Goal: Information Seeking & Learning: Learn about a topic

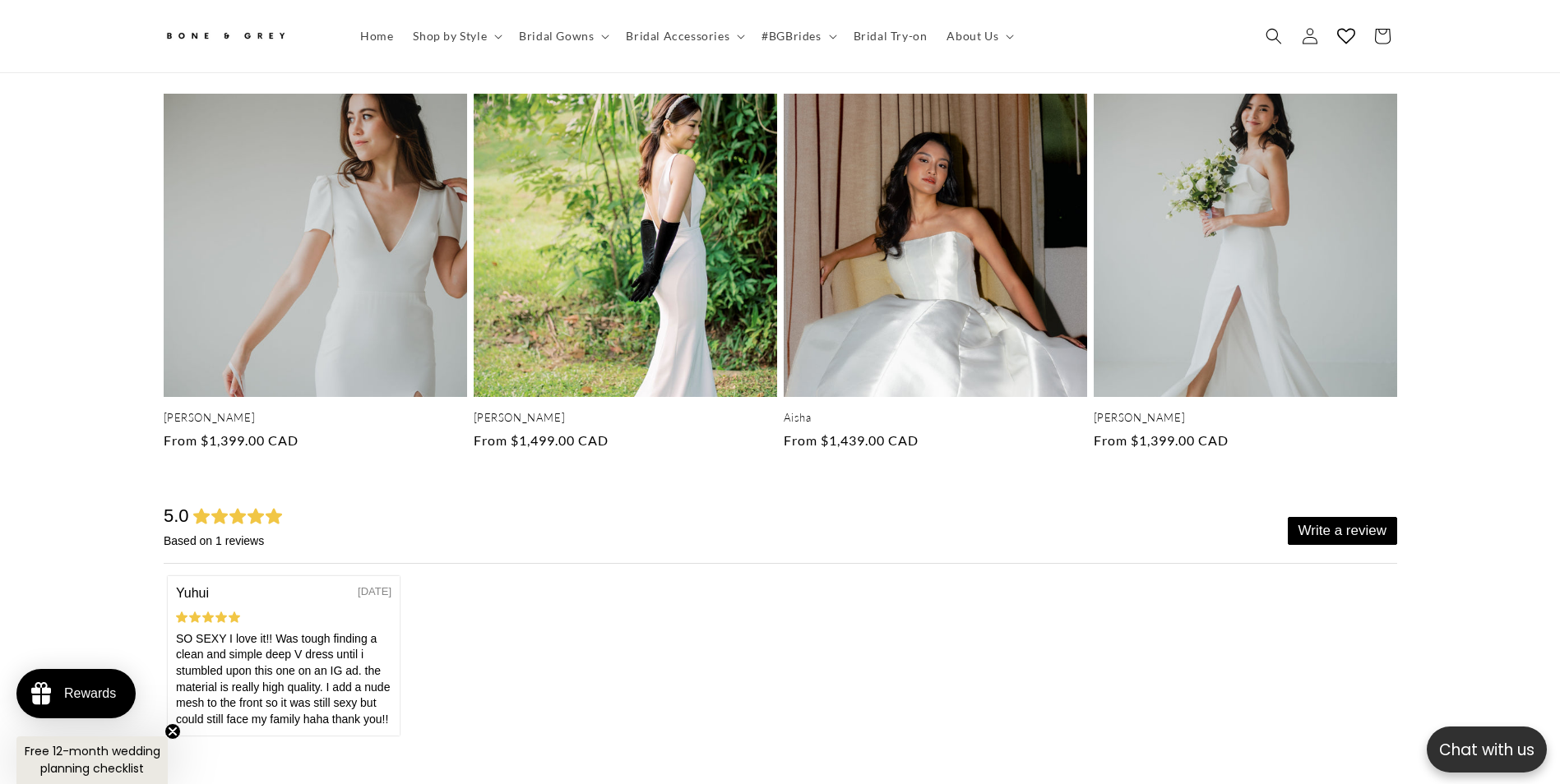
scroll to position [0, 905]
click at [484, 33] on span "Shop by Style" at bounding box center [450, 36] width 74 height 15
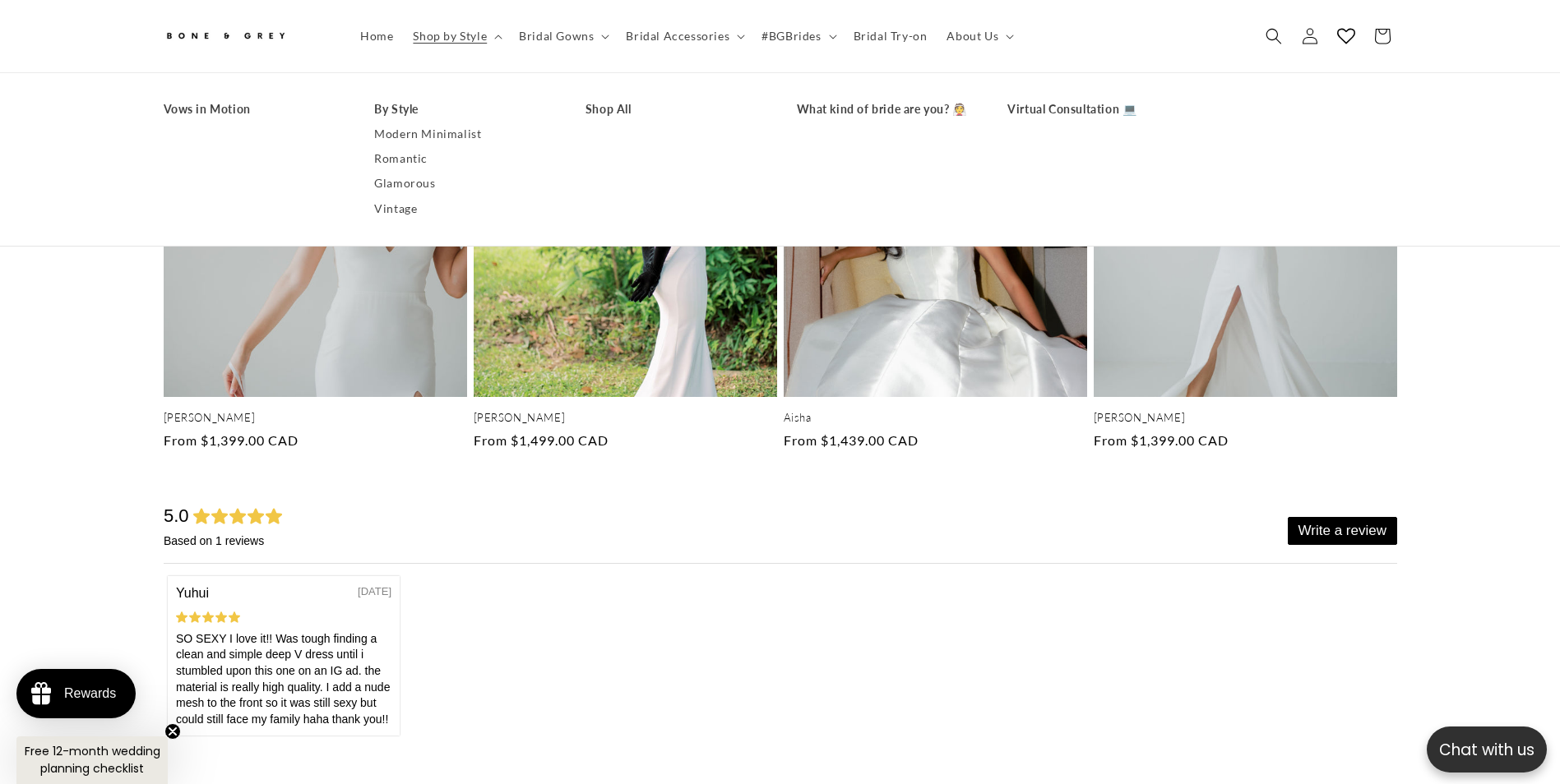
click at [417, 124] on link "Modern Minimalist" at bounding box center [464, 134] width 178 height 25
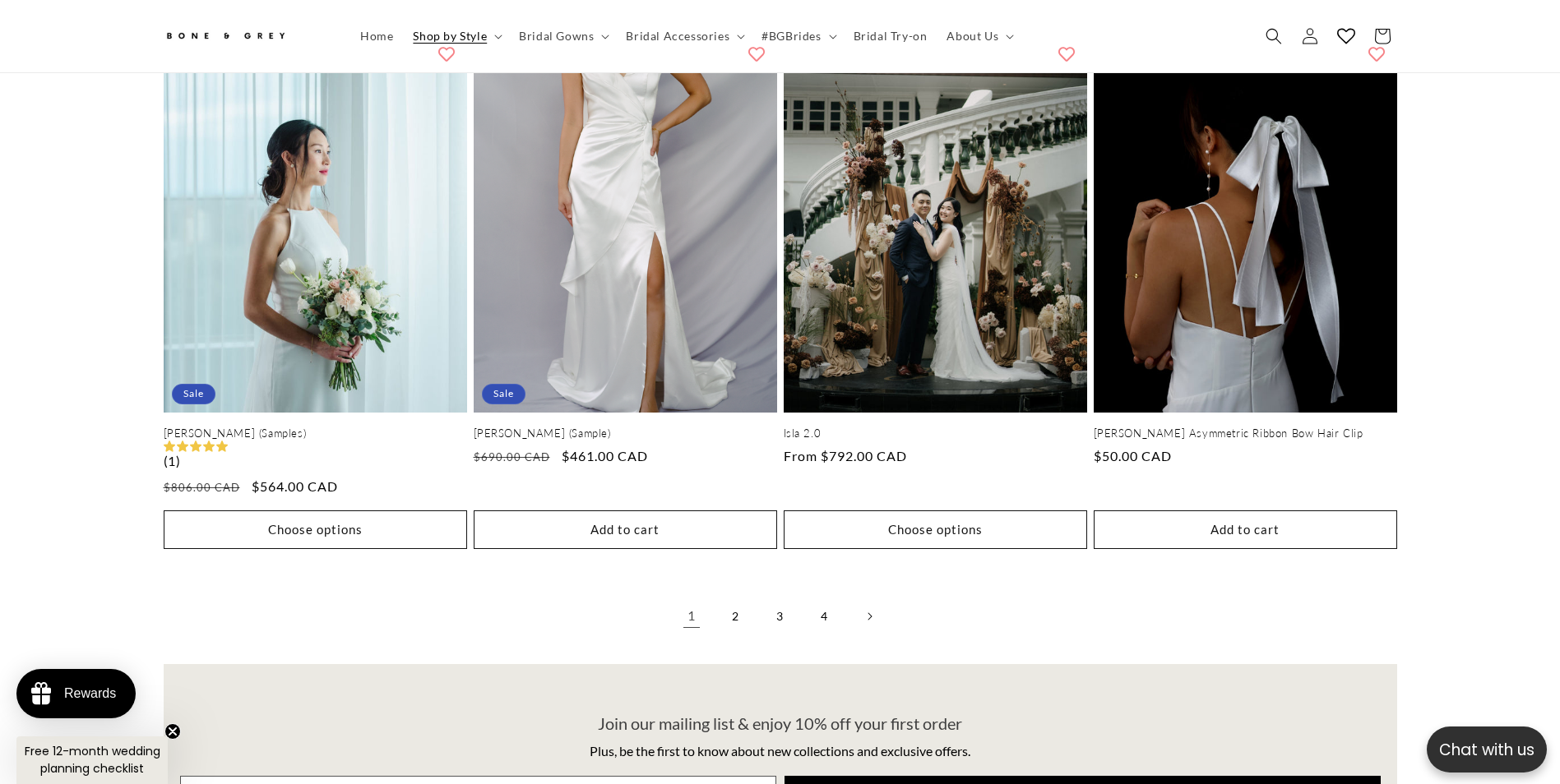
scroll to position [3608, 0]
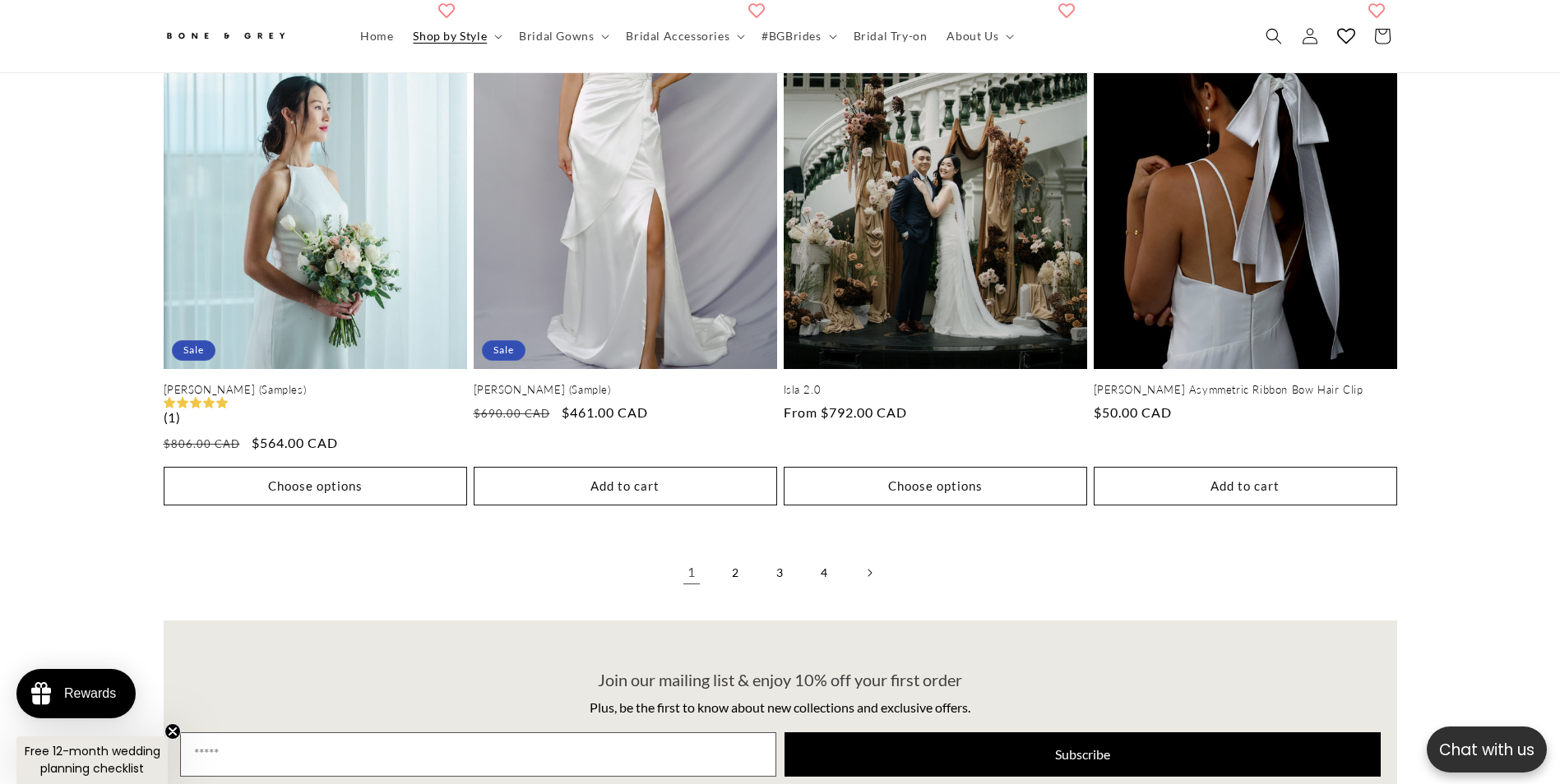
click at [732, 562] on link "2" at bounding box center [736, 573] width 36 height 36
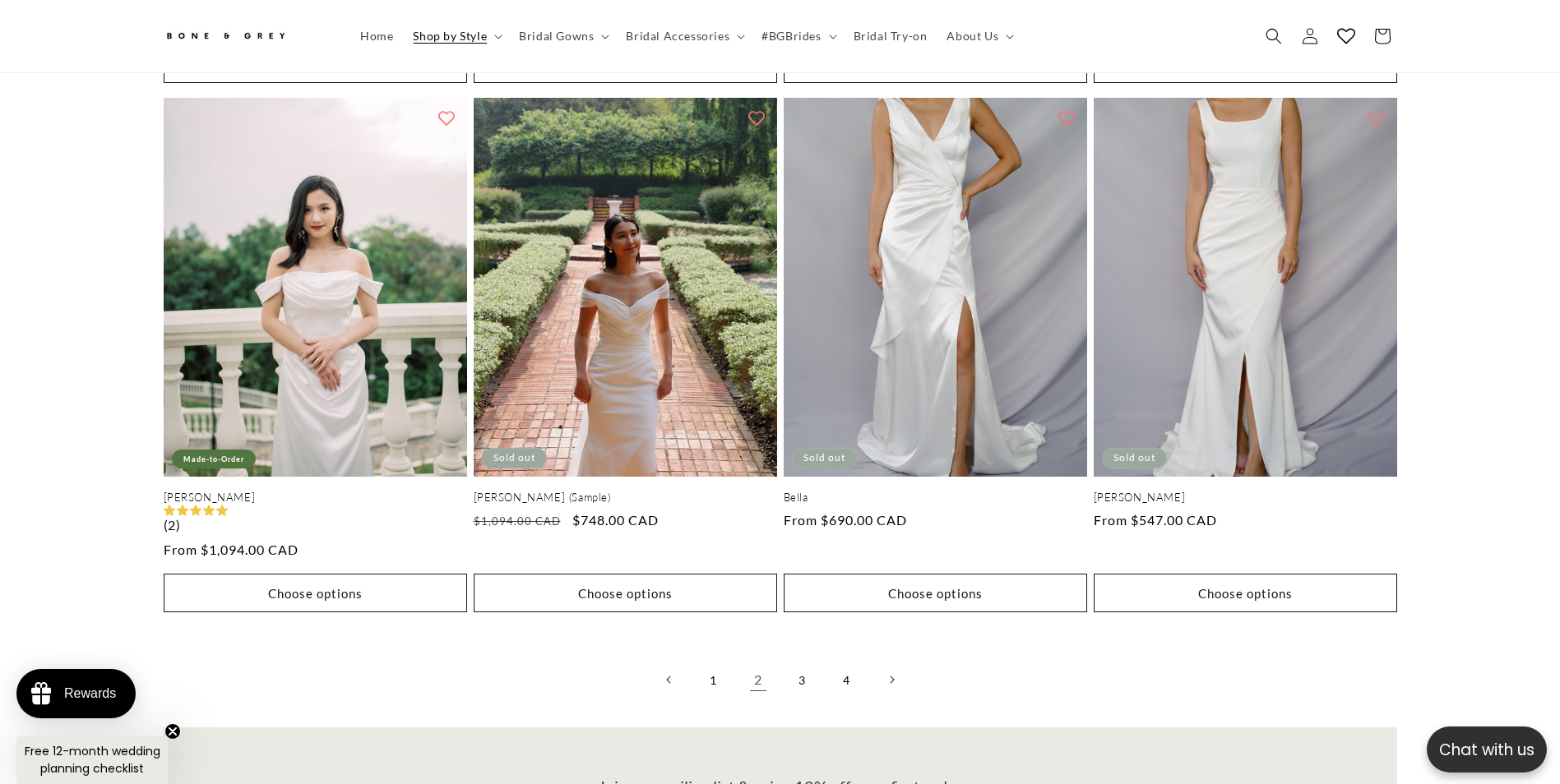
scroll to position [3690, 0]
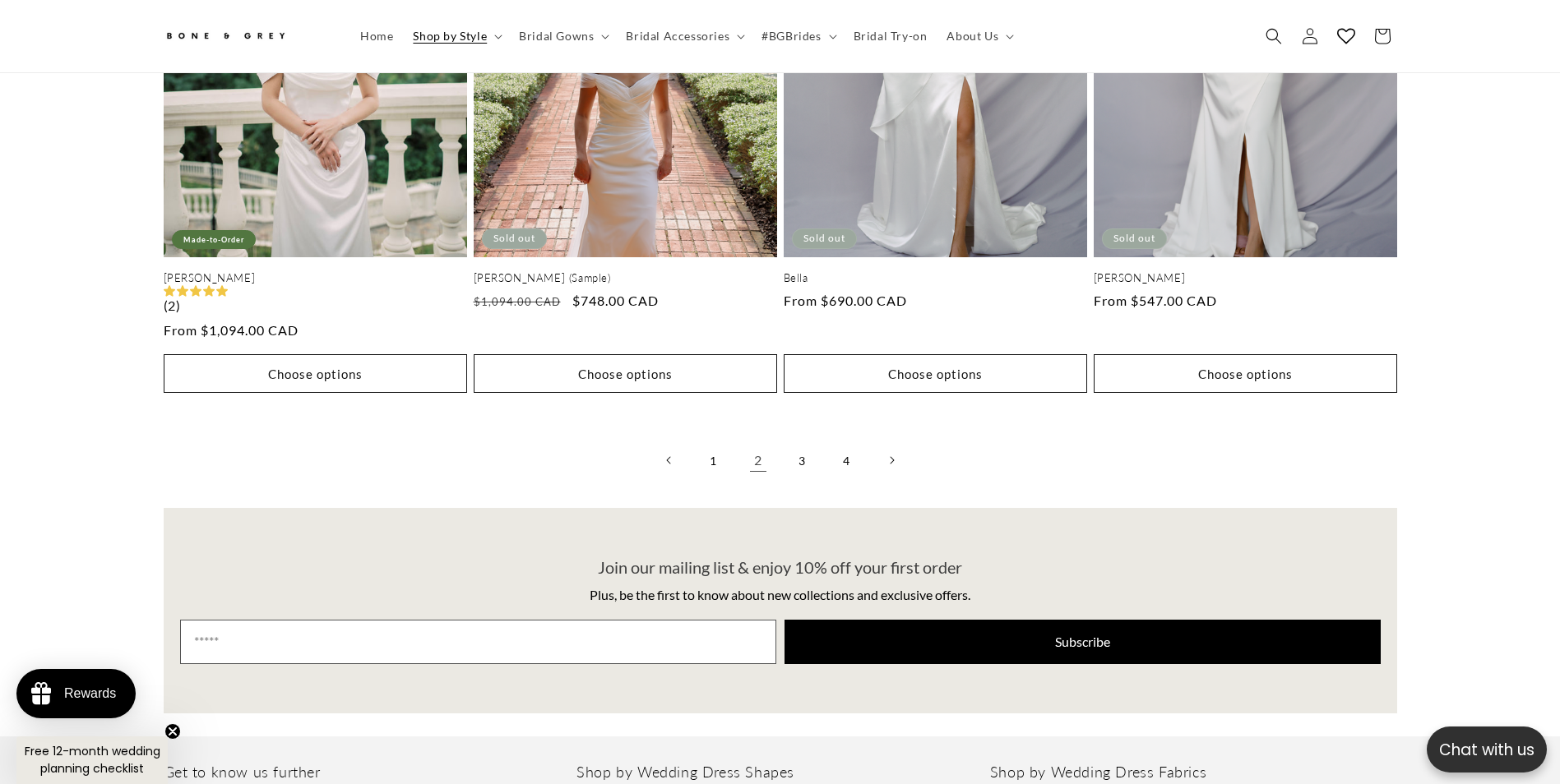
click at [799, 455] on link "3" at bounding box center [802, 460] width 36 height 36
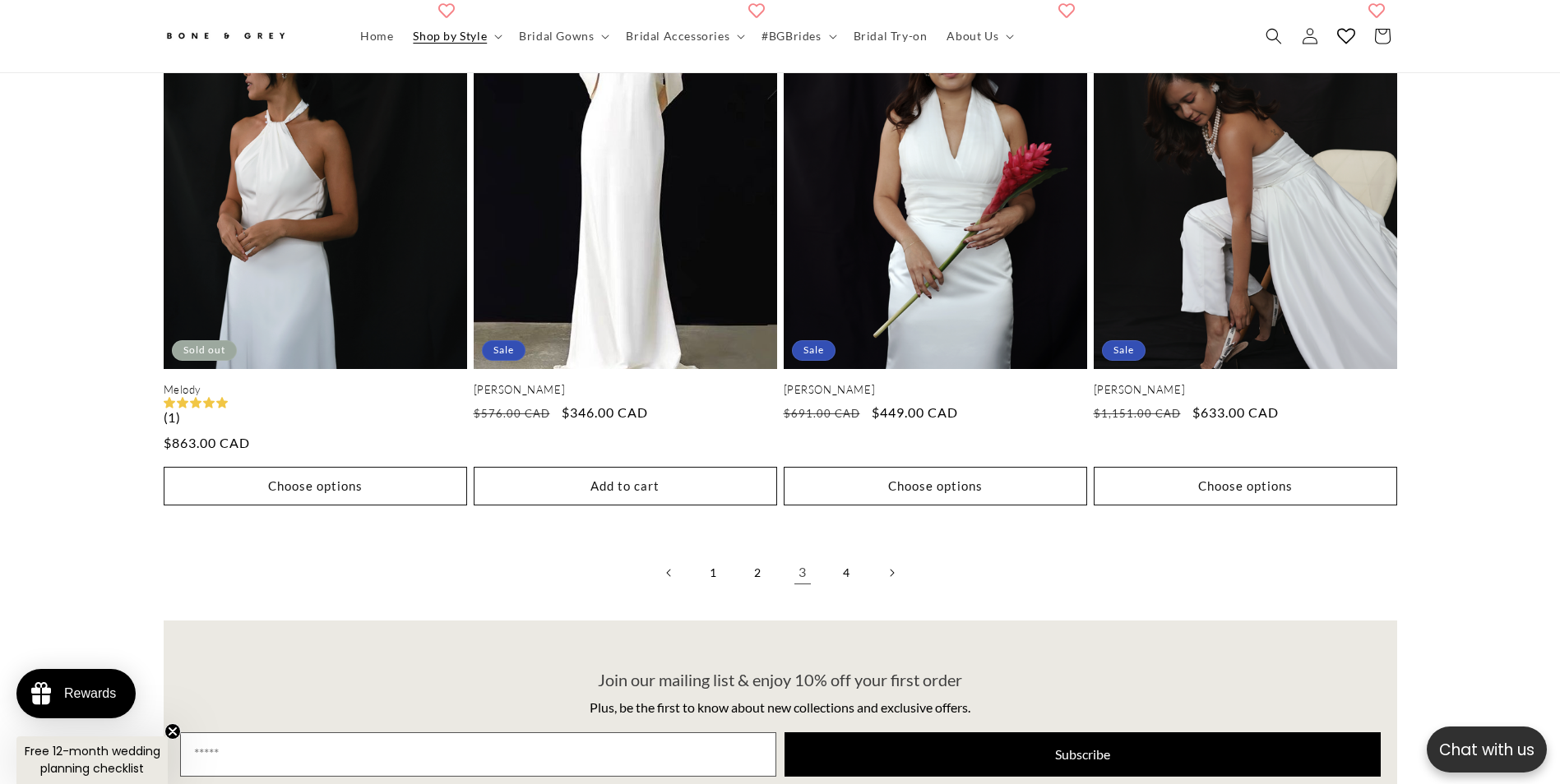
scroll to position [3855, 0]
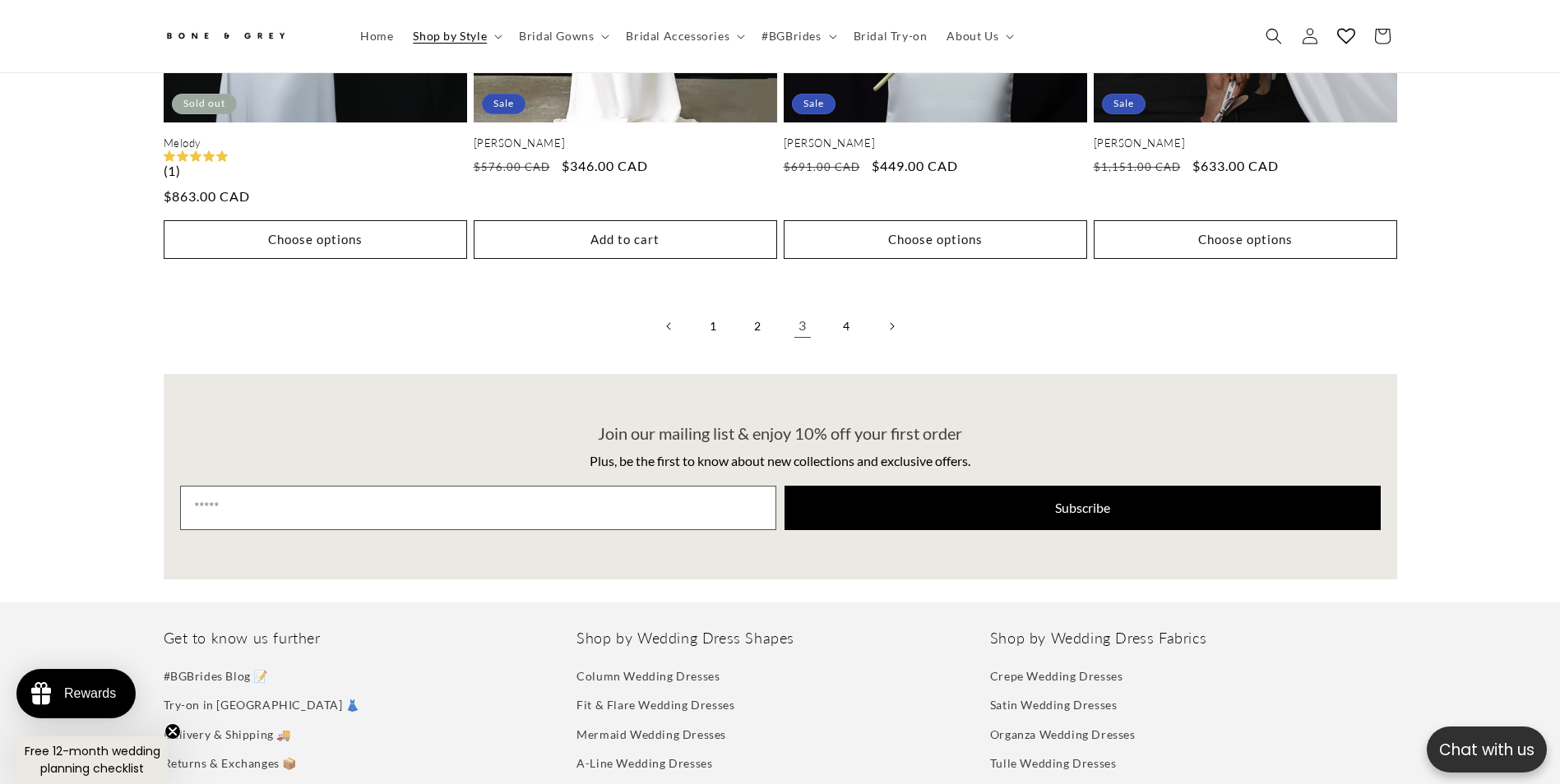
click at [835, 308] on link "4" at bounding box center [847, 326] width 36 height 36
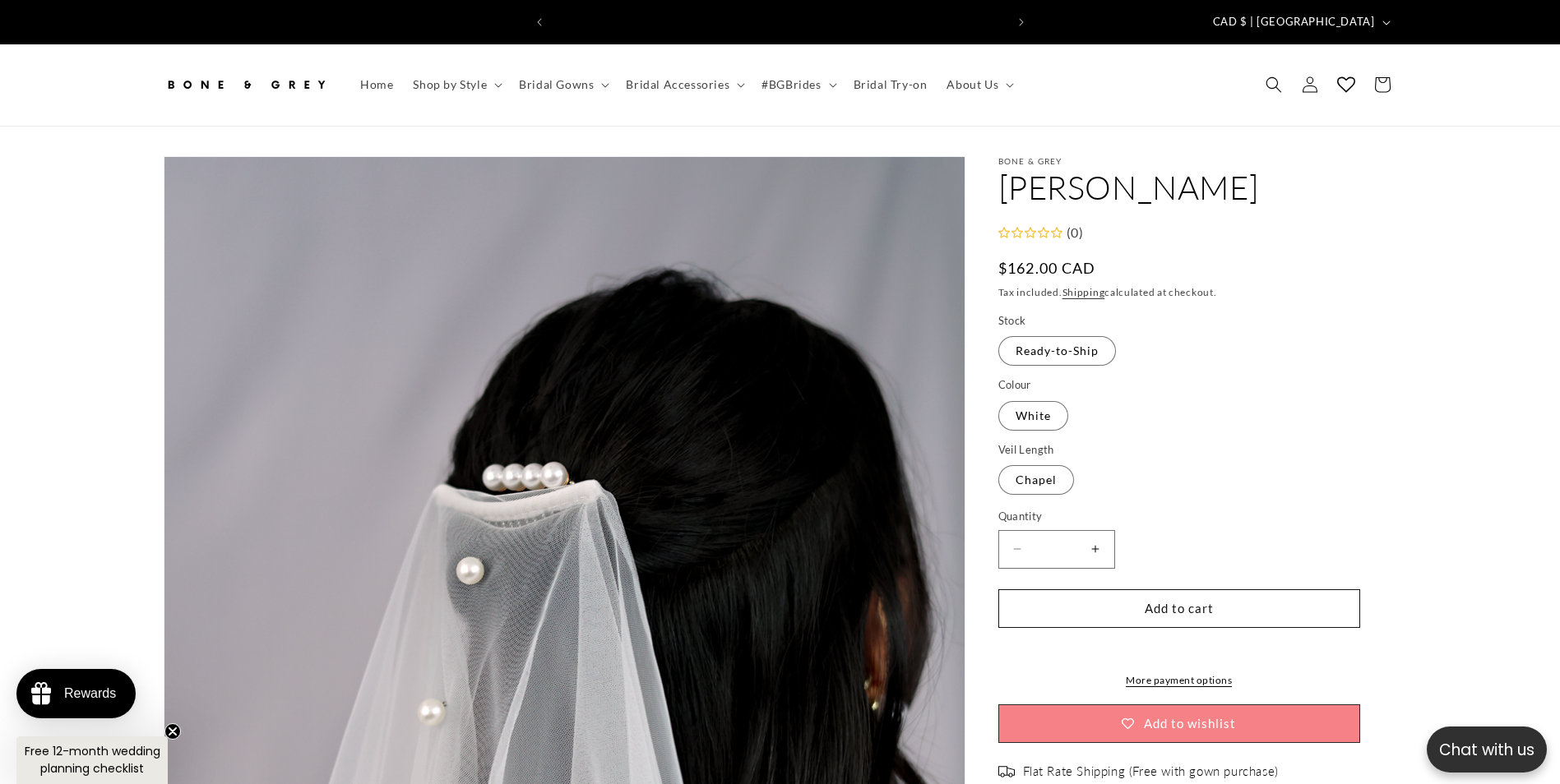
scroll to position [0, 905]
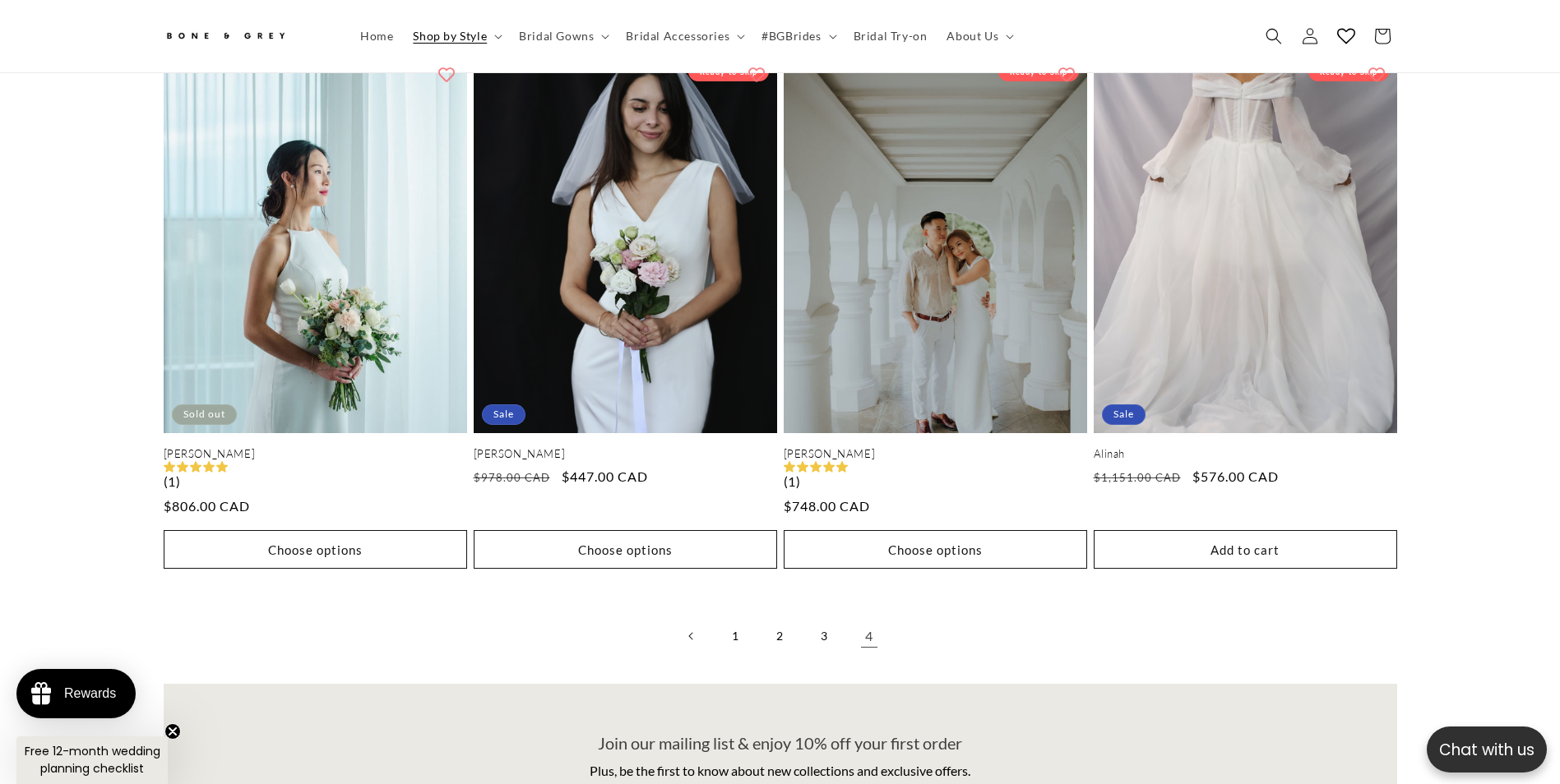
scroll to position [1220, 0]
